Goal: Transaction & Acquisition: Purchase product/service

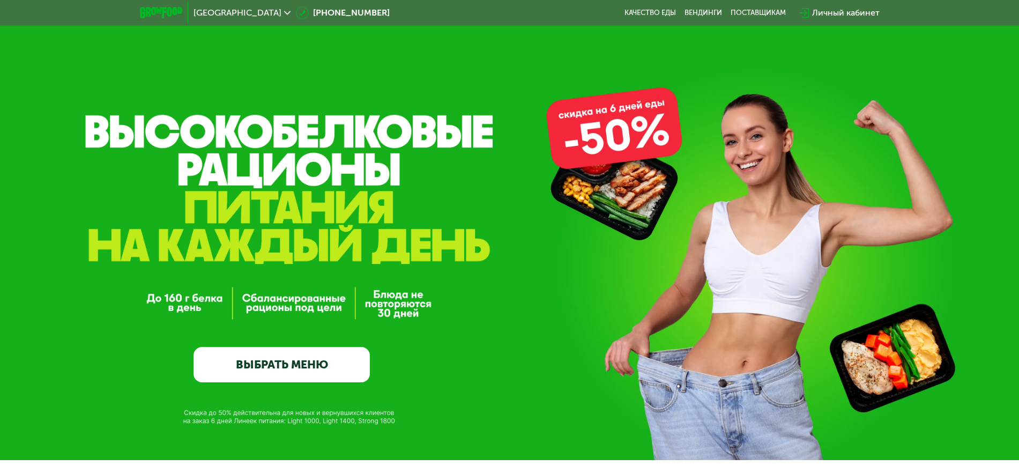
click at [847, 11] on div "Личный кабинет" at bounding box center [846, 12] width 68 height 13
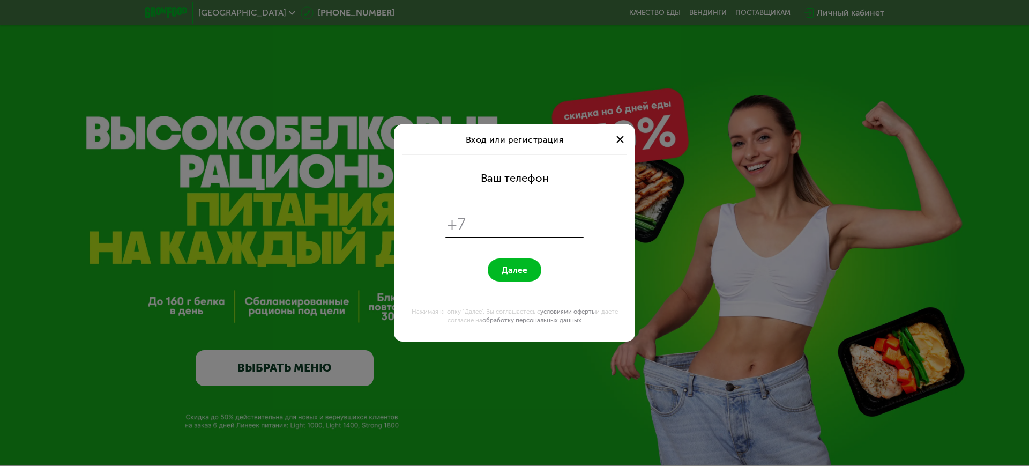
click at [325, 129] on div "Вход или регистрация Ваш телефон +7 Далее Нажимая кнопку "Далее", Вы соглашаете…" at bounding box center [514, 233] width 1029 height 466
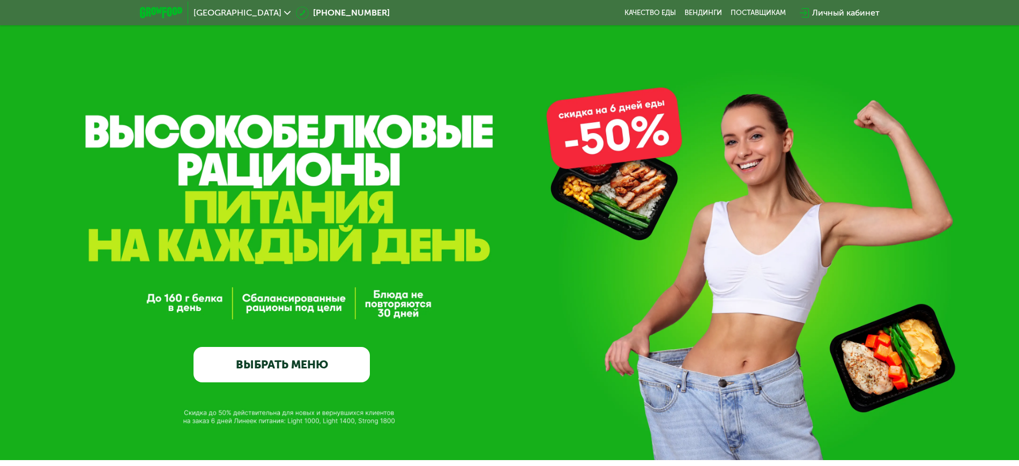
click at [311, 362] on link "ВЫБРАТЬ МЕНЮ" at bounding box center [281, 364] width 176 height 35
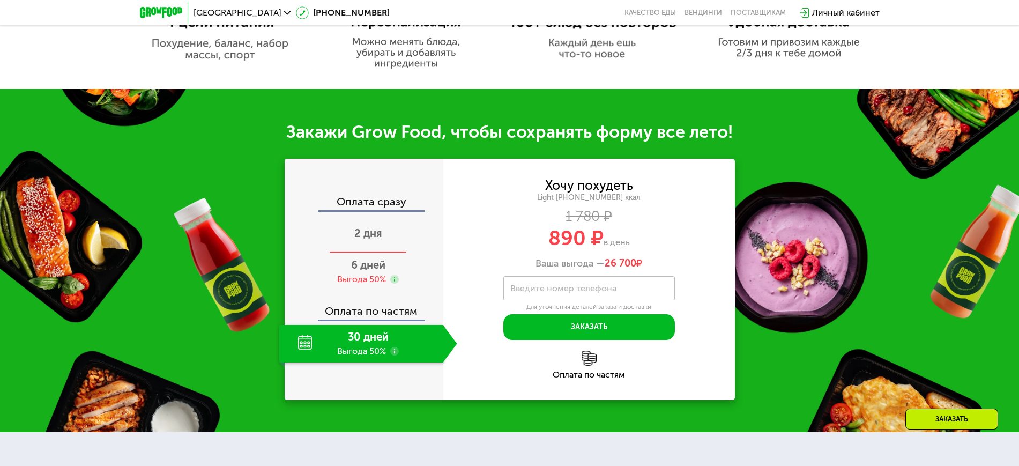
scroll to position [893, 0]
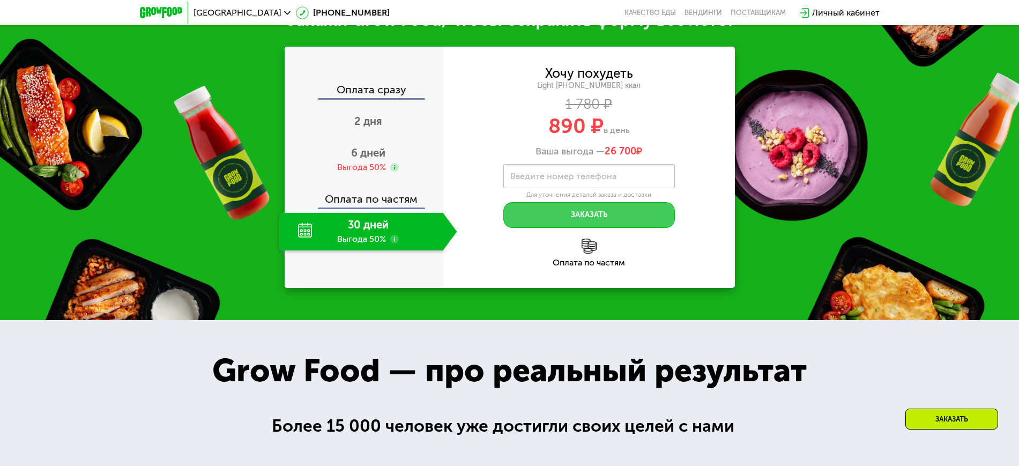
click at [550, 217] on button "Заказать" at bounding box center [588, 215] width 171 height 26
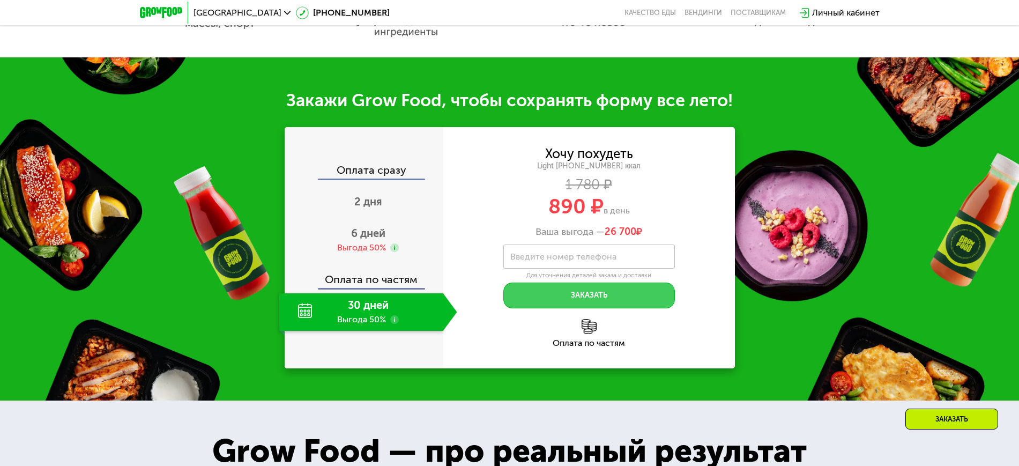
scroll to position [558, 0]
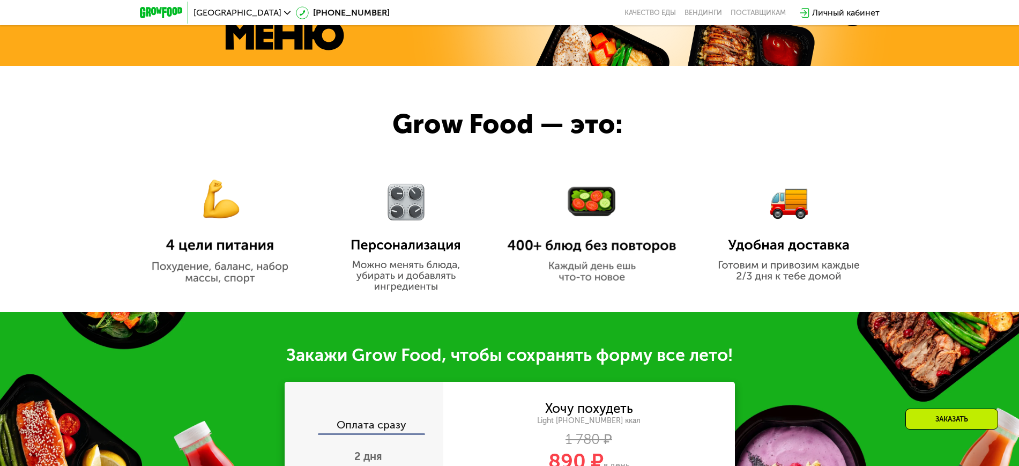
click at [833, 10] on div "Личный кабинет" at bounding box center [846, 12] width 68 height 13
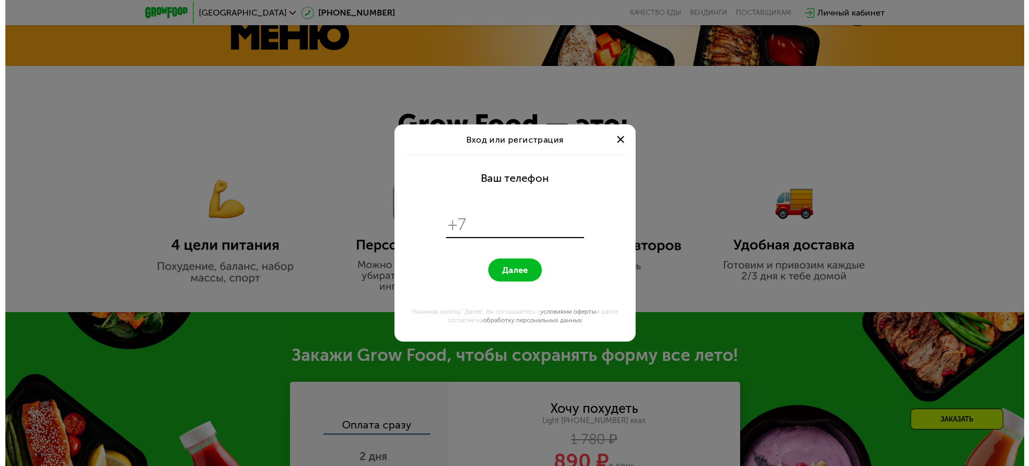
scroll to position [0, 0]
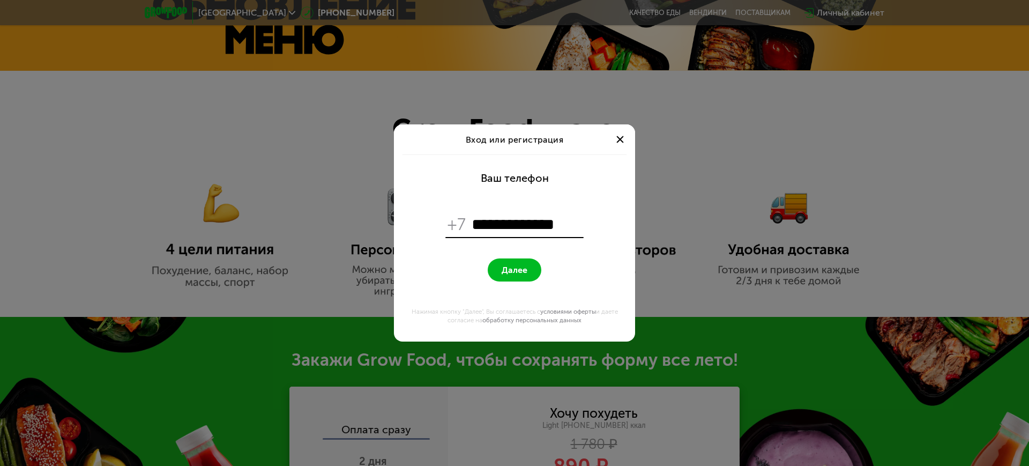
type input "**********"
click at [488, 258] on button "Далее" at bounding box center [515, 269] width 54 height 23
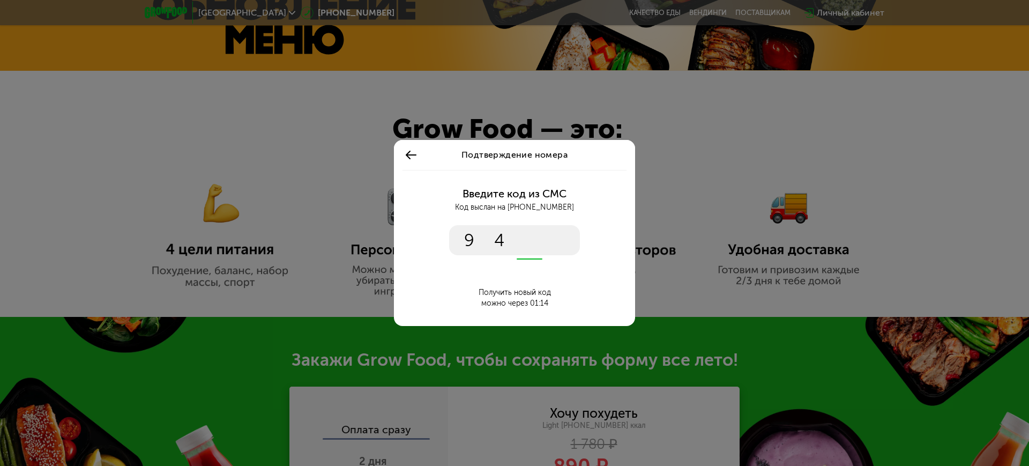
type input "****"
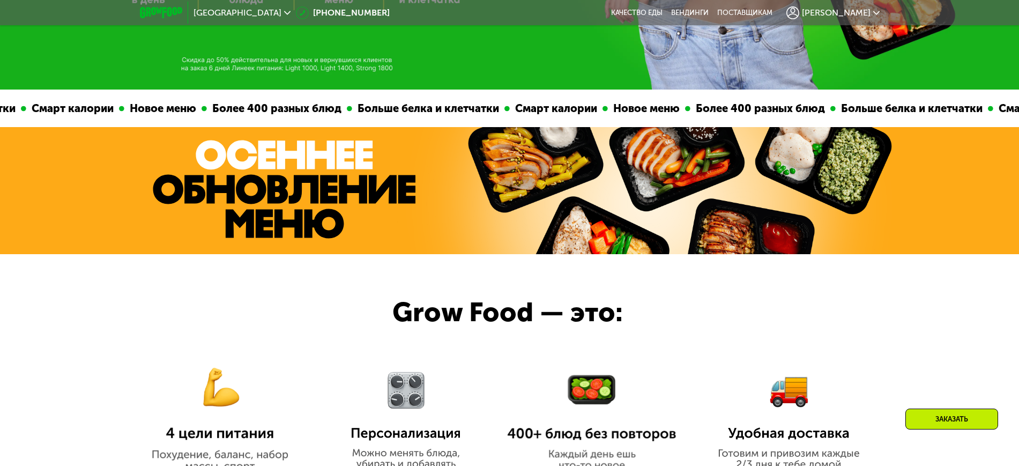
scroll to position [558, 0]
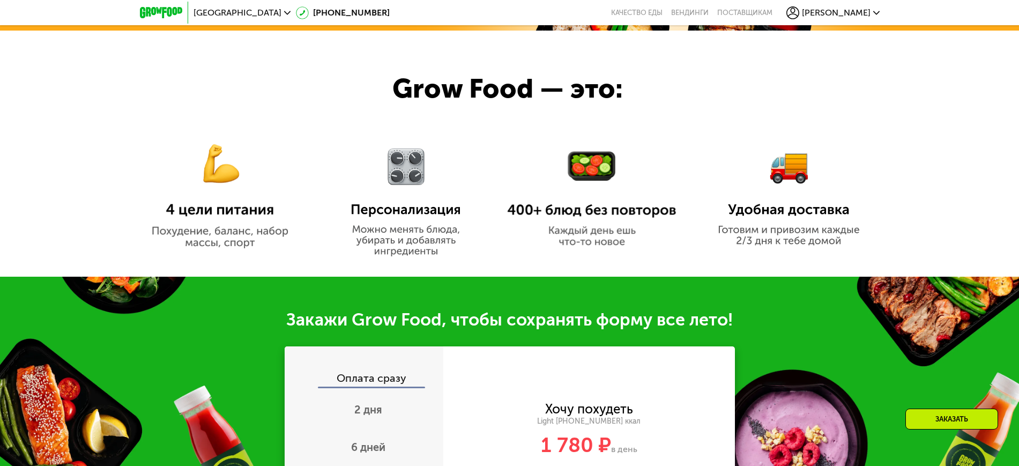
click at [418, 196] on img at bounding box center [406, 193] width 132 height 125
click at [223, 13] on span "Москва" at bounding box center [237, 13] width 88 height 9
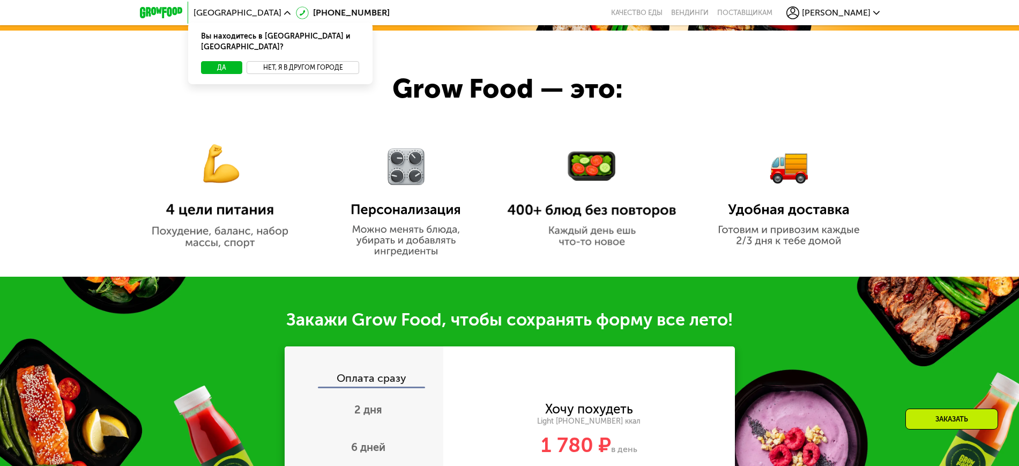
click at [275, 61] on button "Нет, я в другом городе" at bounding box center [302, 67] width 113 height 13
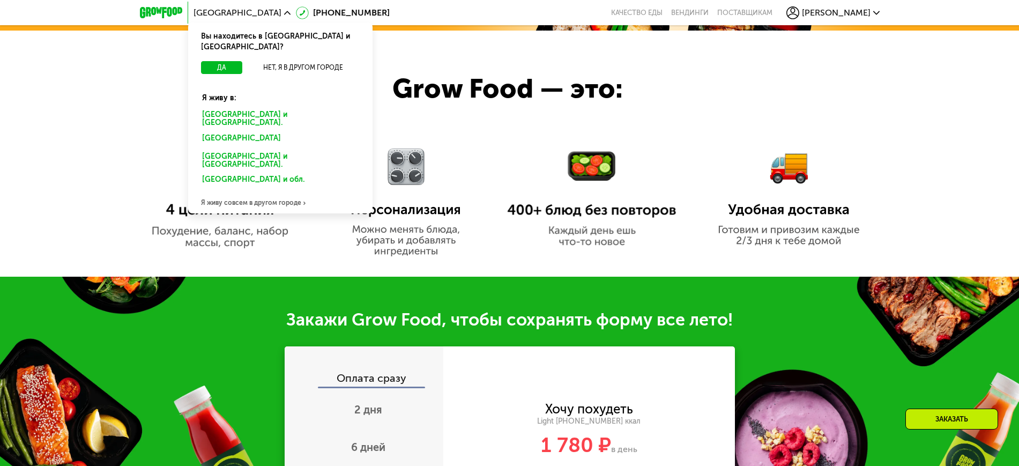
click at [239, 108] on div "Санкт-Петербурге и обл." at bounding box center [279, 119] width 171 height 23
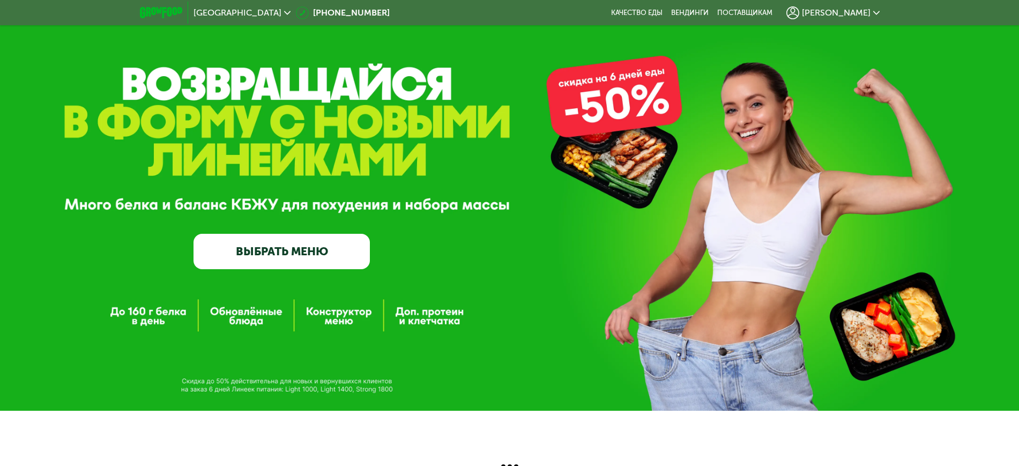
scroll to position [21, 0]
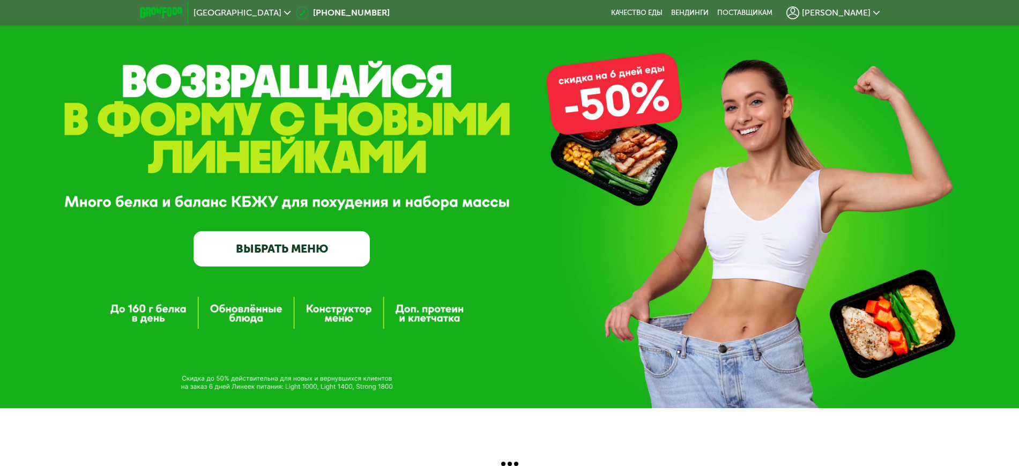
click at [324, 250] on link "ВЫБРАТЬ МЕНЮ" at bounding box center [281, 248] width 176 height 35
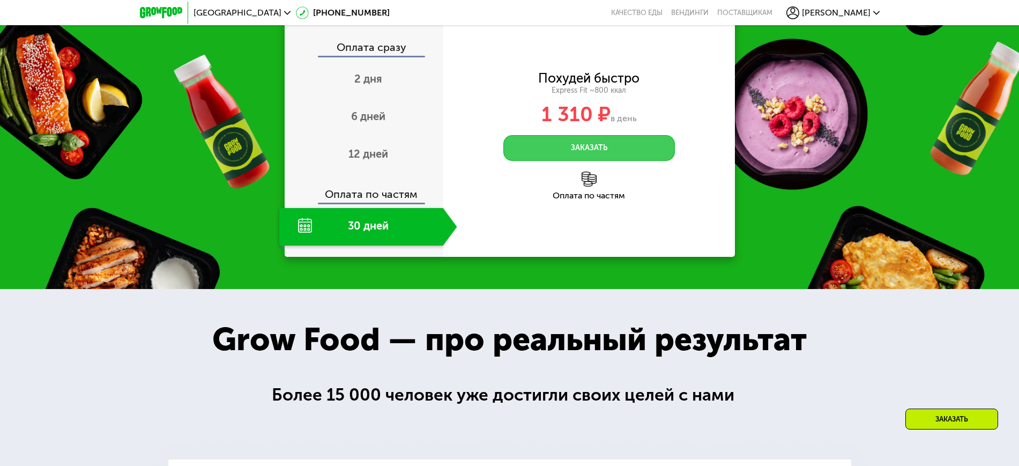
scroll to position [1386, 0]
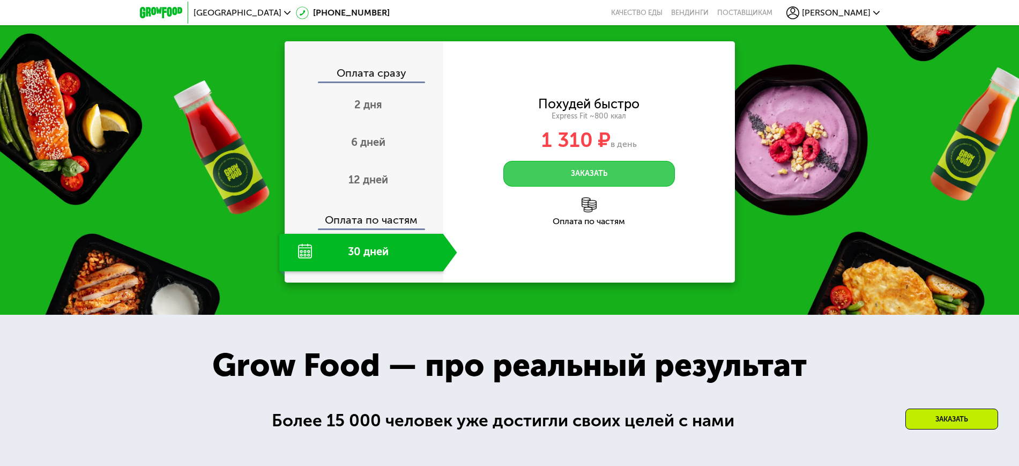
click at [548, 186] on button "Заказать" at bounding box center [588, 174] width 171 height 26
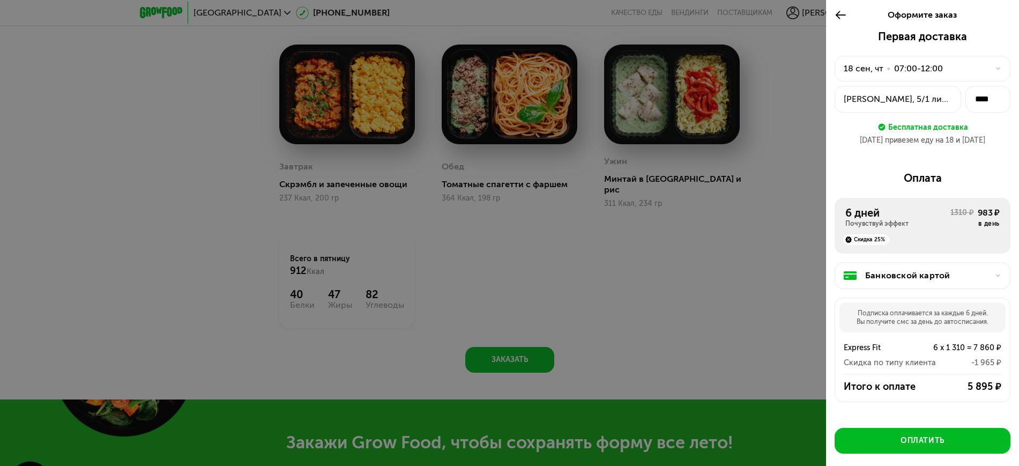
click at [843, 21] on icon at bounding box center [840, 15] width 12 height 13
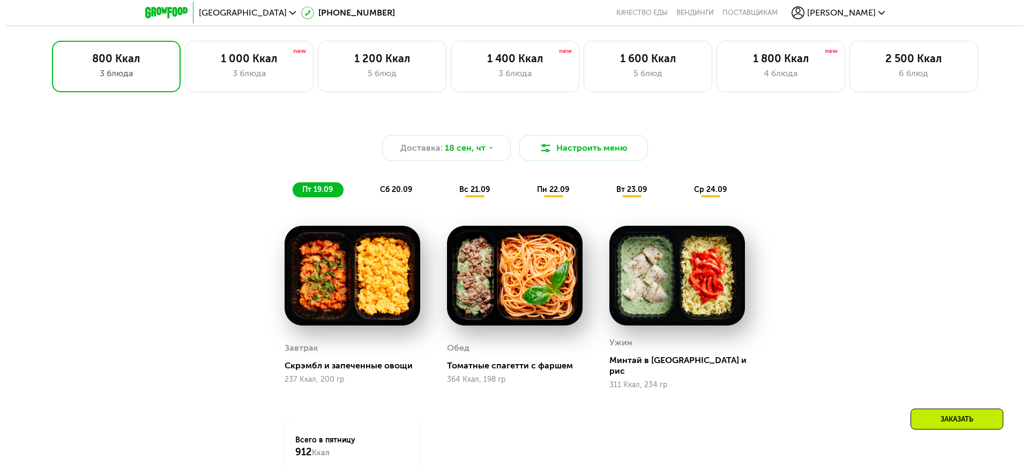
scroll to position [828, 0]
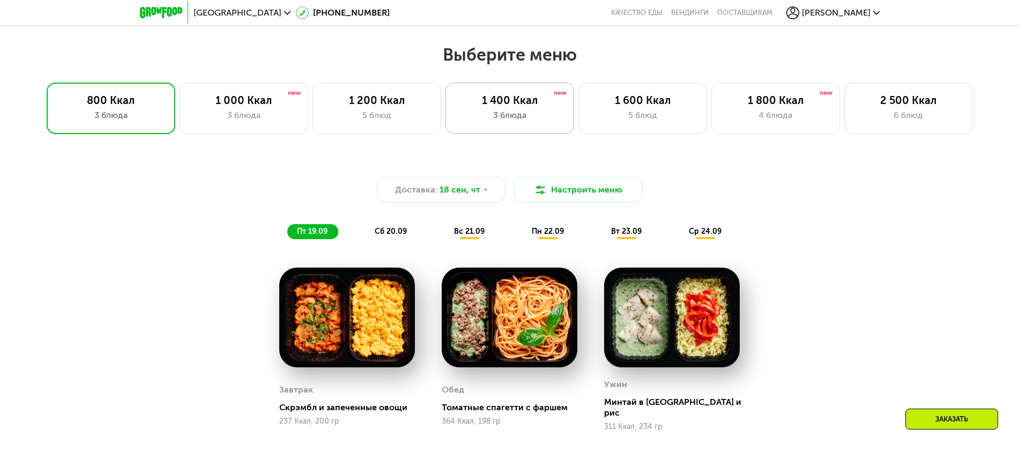
click at [536, 128] on div "1 400 Ккал 3 блюда" at bounding box center [509, 108] width 129 height 51
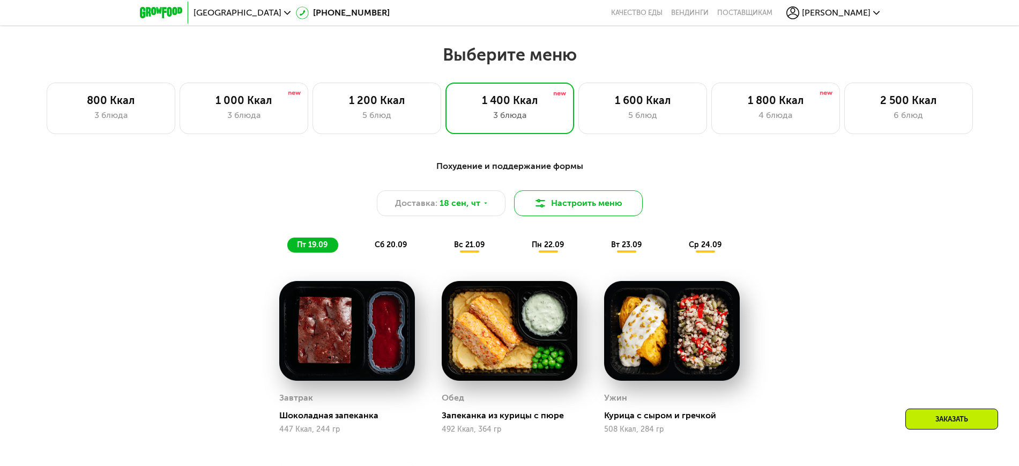
click at [568, 213] on button "Настроить меню" at bounding box center [578, 203] width 129 height 26
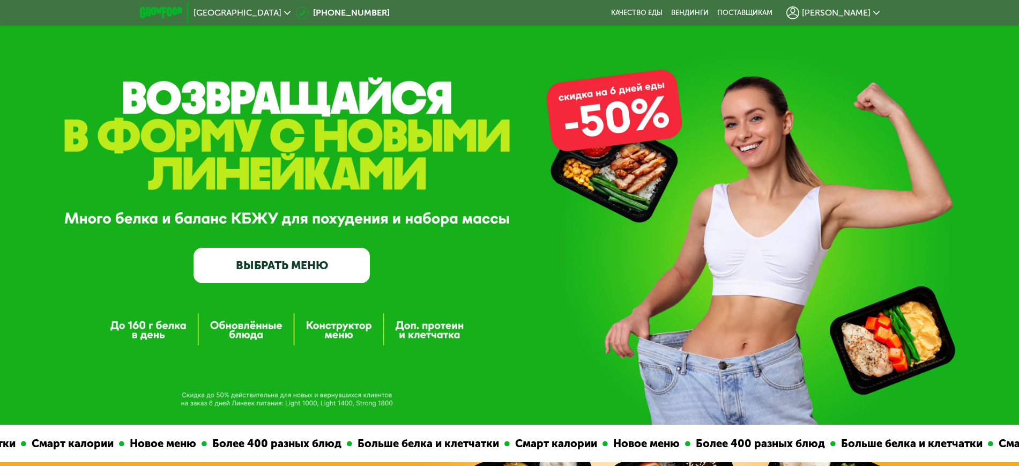
click at [866, 9] on span "[PERSON_NAME]" at bounding box center [836, 13] width 69 height 9
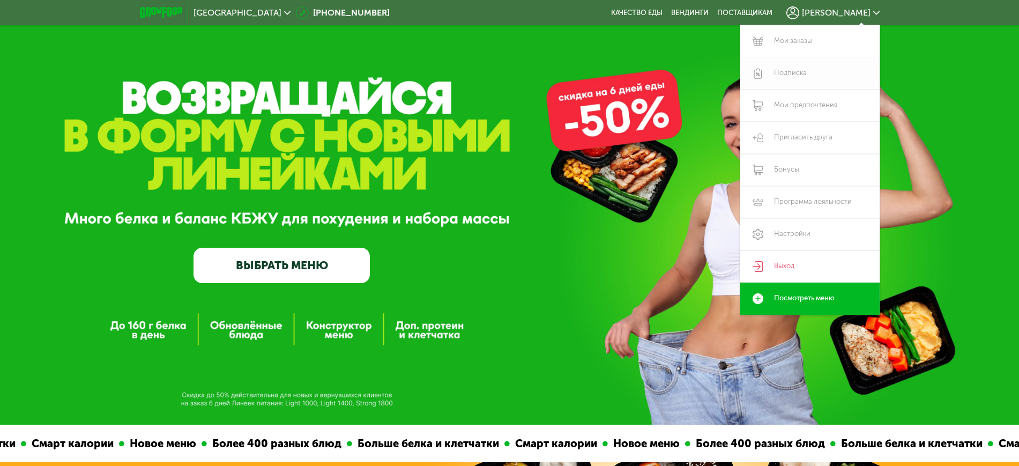
click at [816, 74] on link "Подписка" at bounding box center [809, 73] width 139 height 32
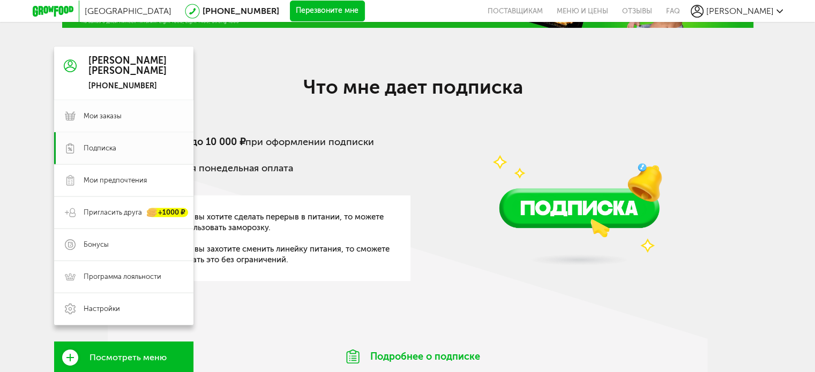
click at [102, 119] on span "Мои заказы" at bounding box center [103, 116] width 38 height 10
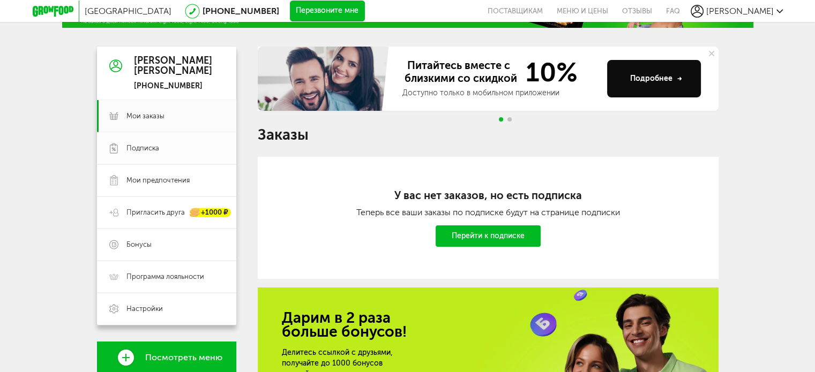
click at [160, 146] on span "Подписка" at bounding box center [175, 149] width 98 height 10
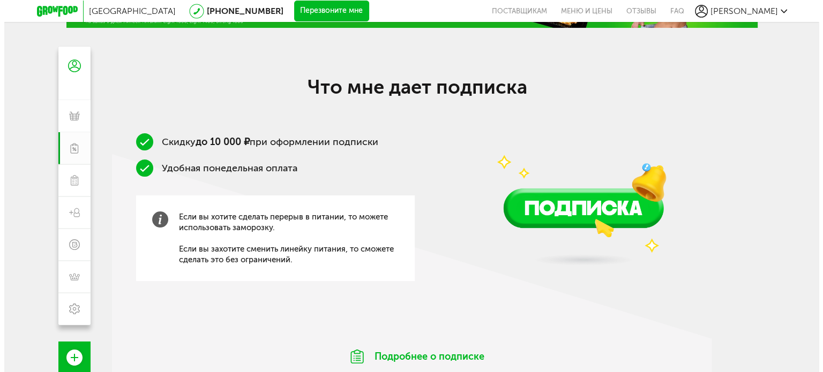
scroll to position [169, 0]
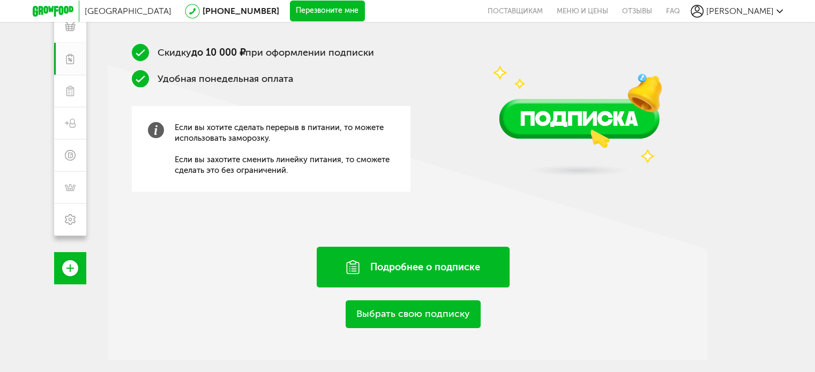
click at [407, 267] on div "Подробнее о подписке" at bounding box center [413, 267] width 193 height 41
